Goal: Task Accomplishment & Management: Manage account settings

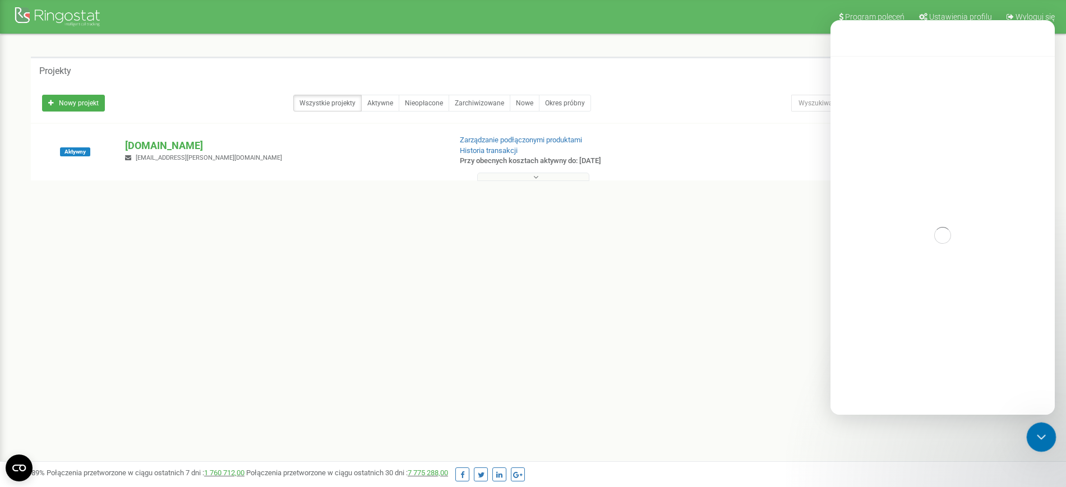
drag, startPoint x: 1041, startPoint y: 435, endPoint x: 1872, endPoint y: 793, distance: 905.2
click at [1041, 435] on icon "Zamknij komunikator Intercom" at bounding box center [1039, 435] width 13 height 13
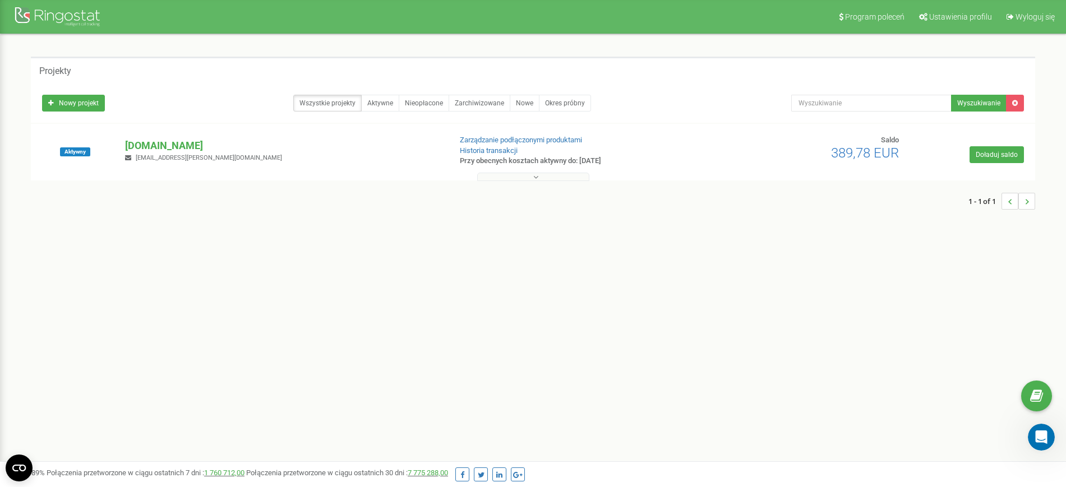
scroll to position [4134, 0]
click at [154, 147] on p "[DOMAIN_NAME]" at bounding box center [283, 145] width 316 height 15
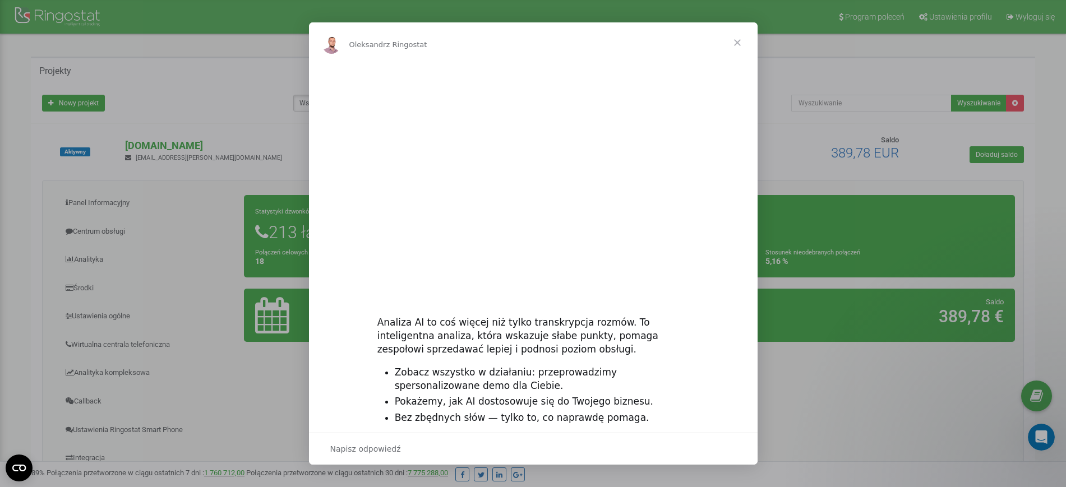
scroll to position [0, 0]
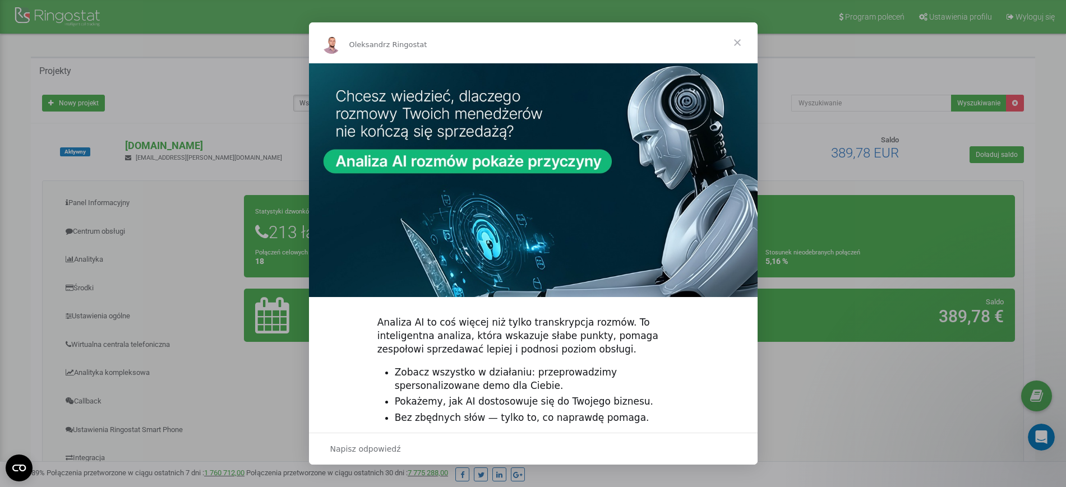
click at [733, 41] on span "Zamknij" at bounding box center [737, 42] width 40 height 40
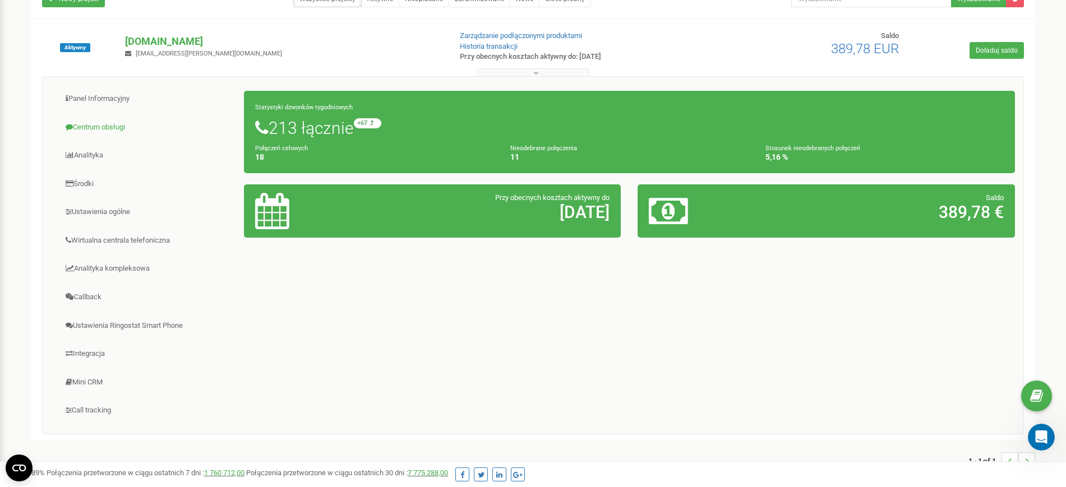
scroll to position [70, 0]
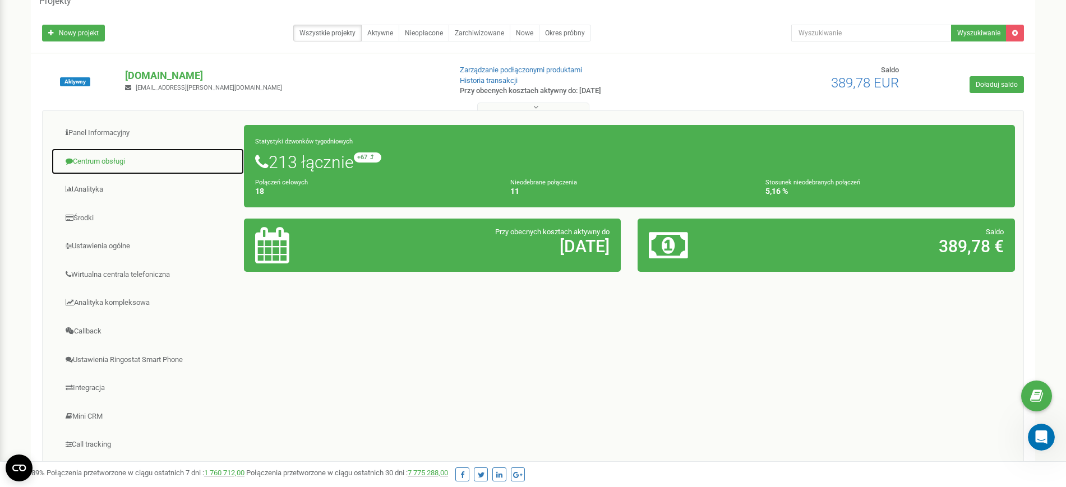
click at [98, 161] on link "Centrum obsługi" at bounding box center [147, 161] width 193 height 27
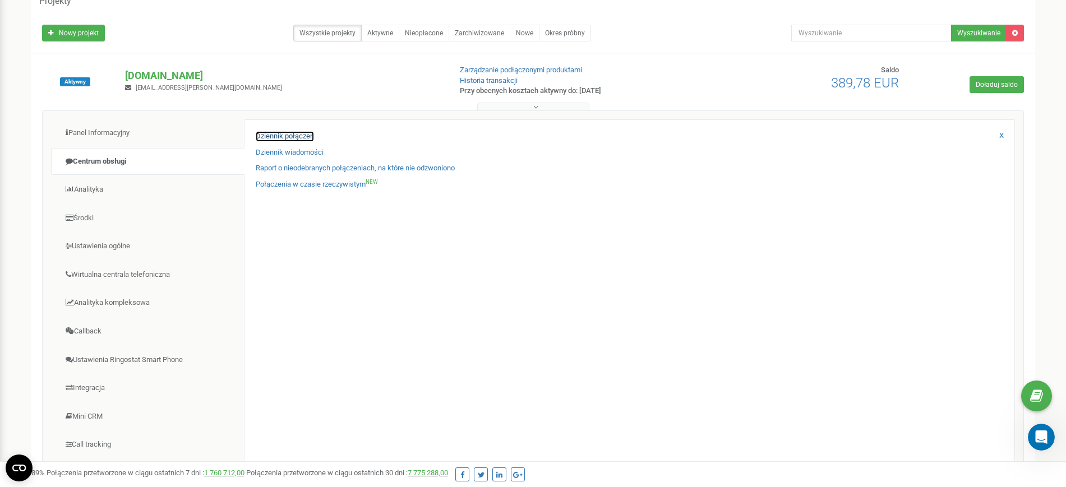
click at [275, 133] on link "Dziennik połączeń" at bounding box center [285, 136] width 58 height 11
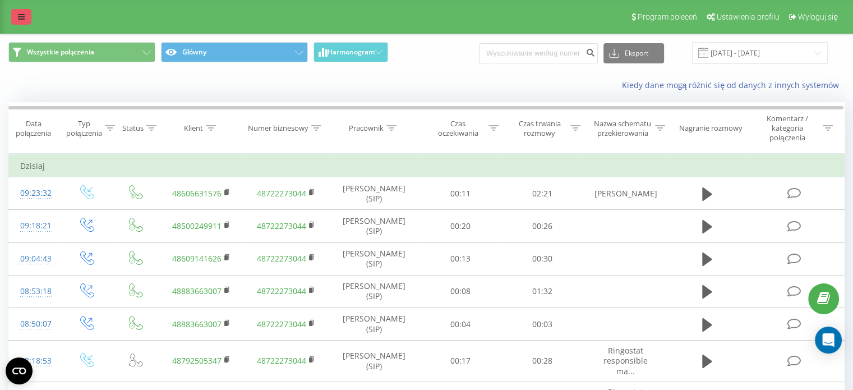
click at [29, 12] on link at bounding box center [21, 17] width 20 height 16
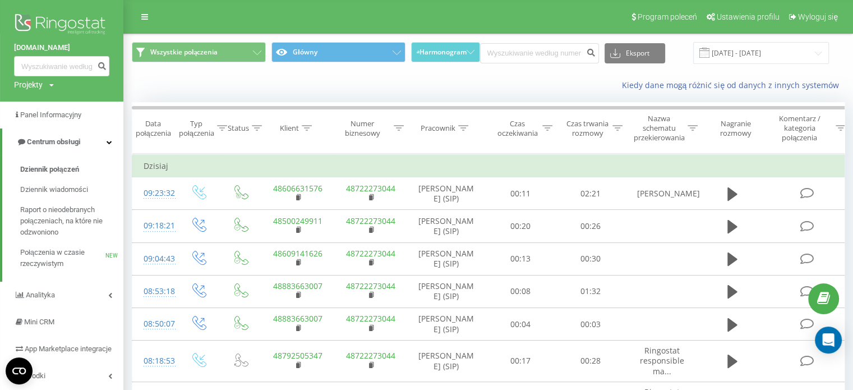
click at [45, 20] on img at bounding box center [61, 25] width 95 height 28
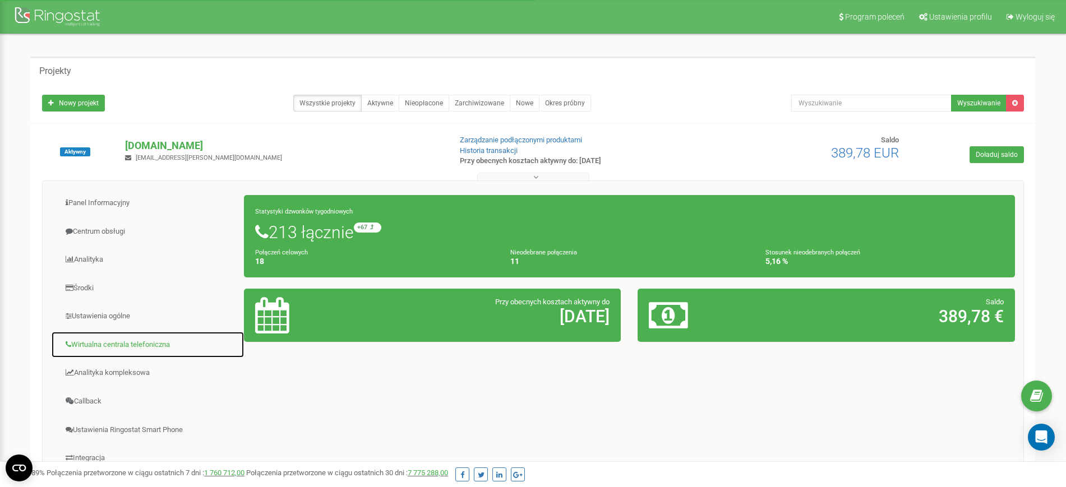
click at [113, 348] on link "Wirtualna centrala telefoniczna" at bounding box center [147, 344] width 193 height 27
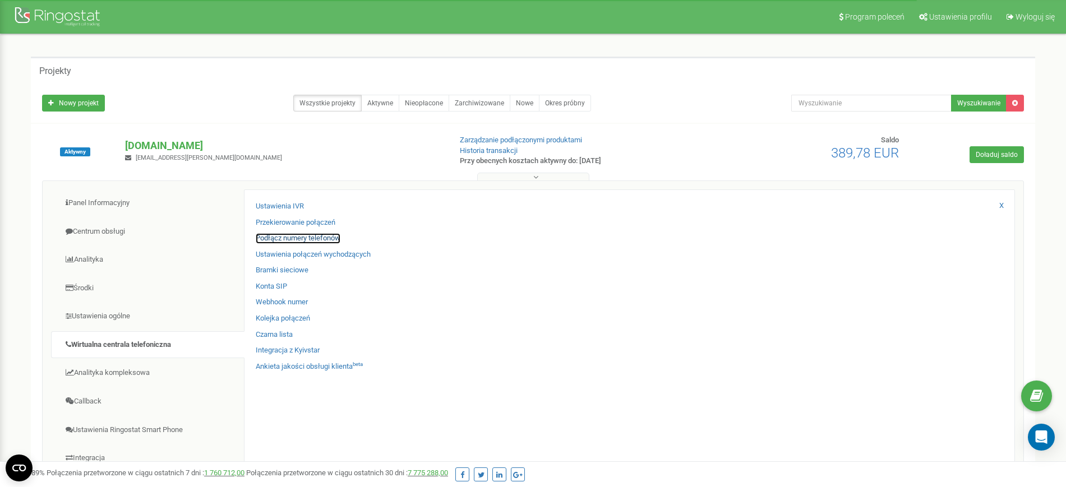
click at [320, 239] on link "Podłącz numery telefonów" at bounding box center [298, 238] width 85 height 11
